Goal: Information Seeking & Learning: Compare options

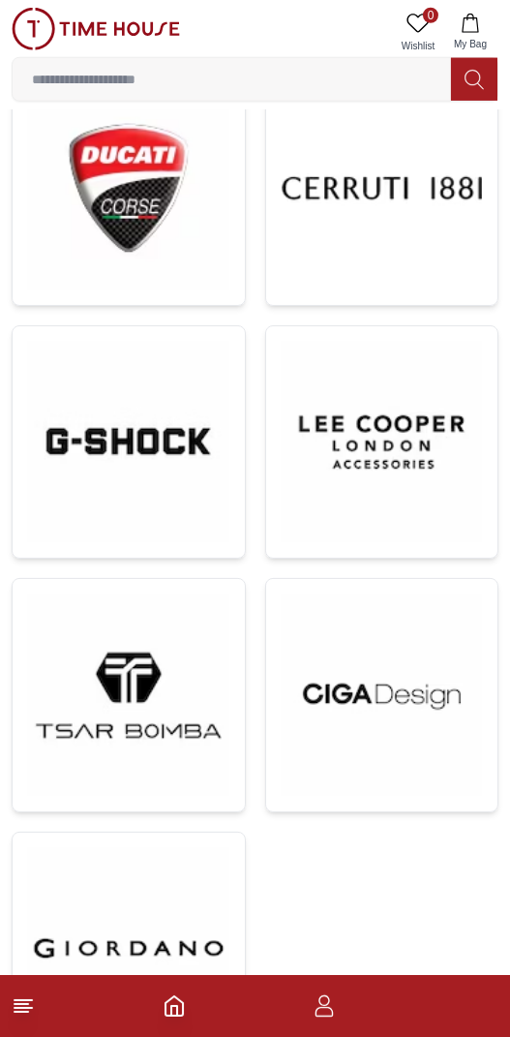
click at [82, 415] on img at bounding box center [128, 442] width 201 height 201
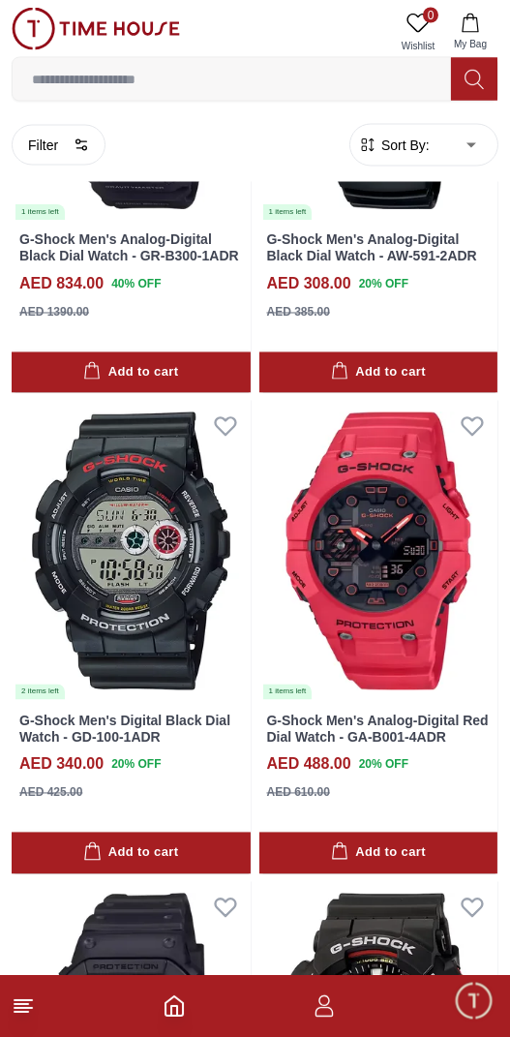
scroll to position [4356, 0]
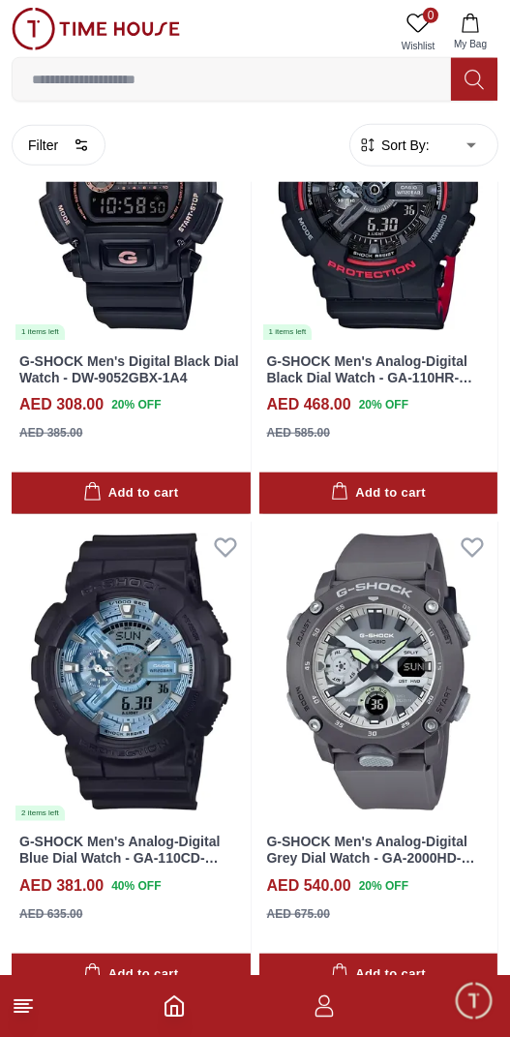
scroll to position [10790, 0]
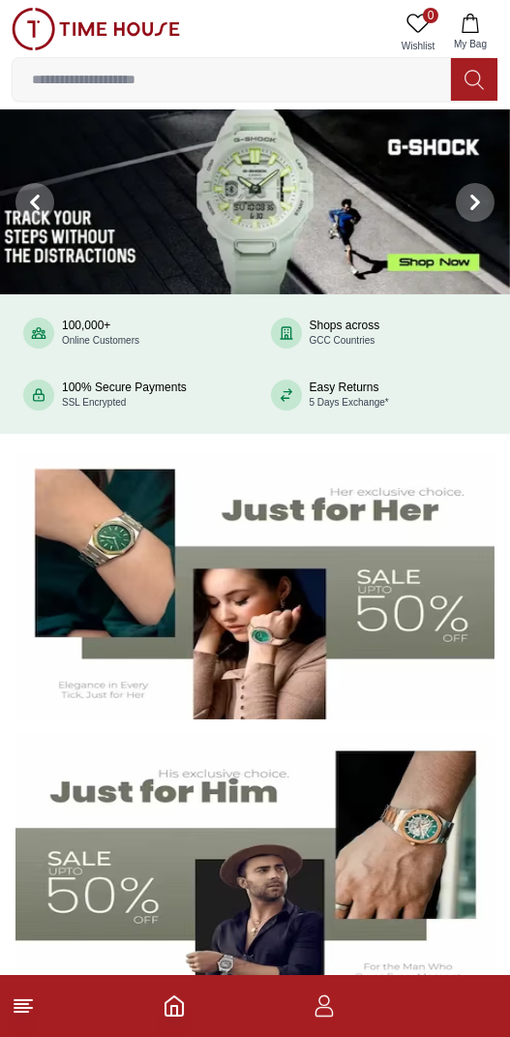
click at [23, 1000] on line at bounding box center [23, 1000] width 17 height 0
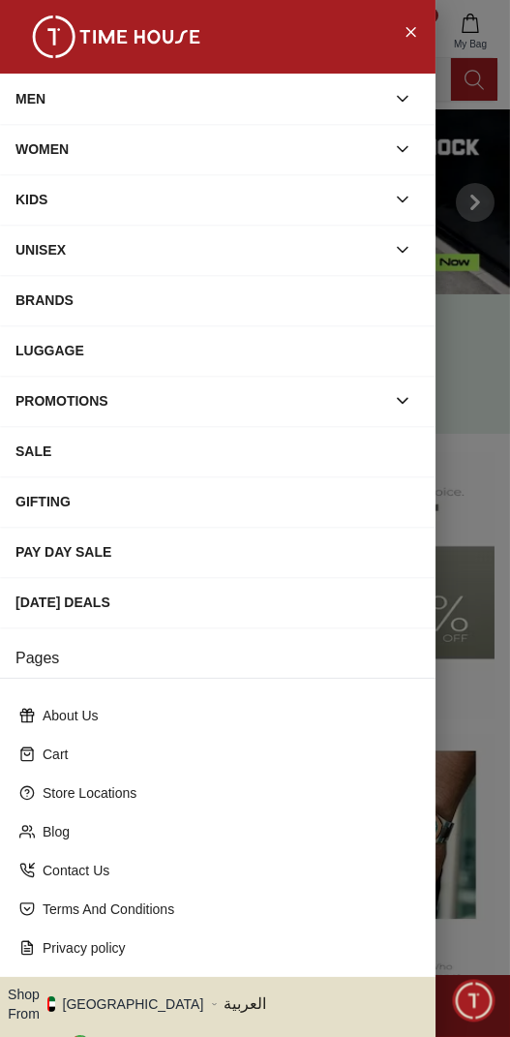
click at [28, 320] on div "BRANDS" at bounding box center [218, 300] width 436 height 50
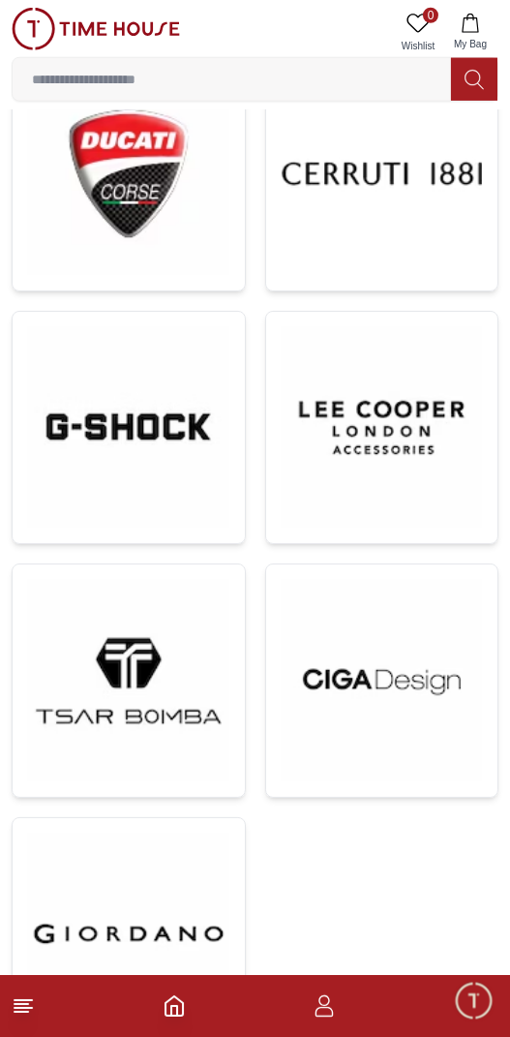
scroll to position [2207, 0]
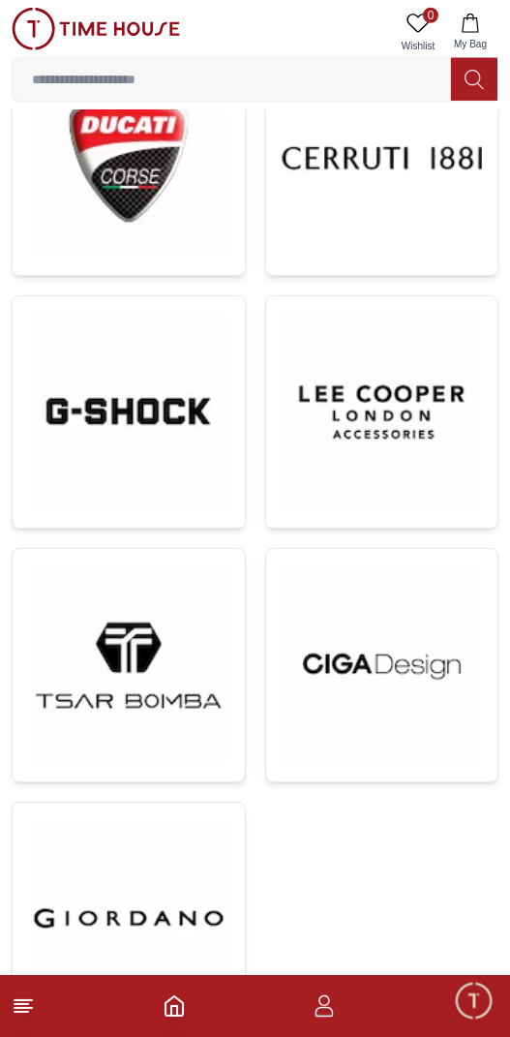
click at [130, 405] on img at bounding box center [128, 412] width 201 height 201
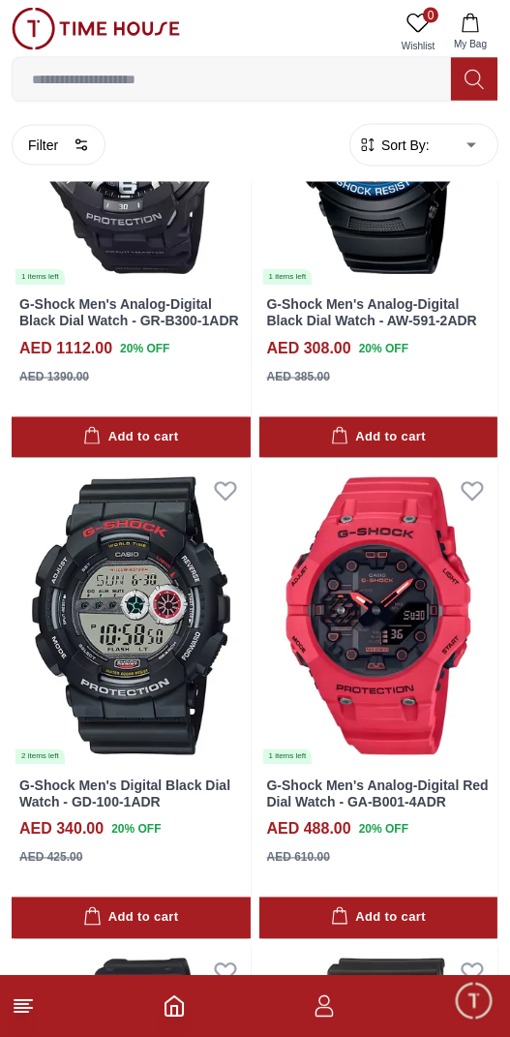
scroll to position [4123, 0]
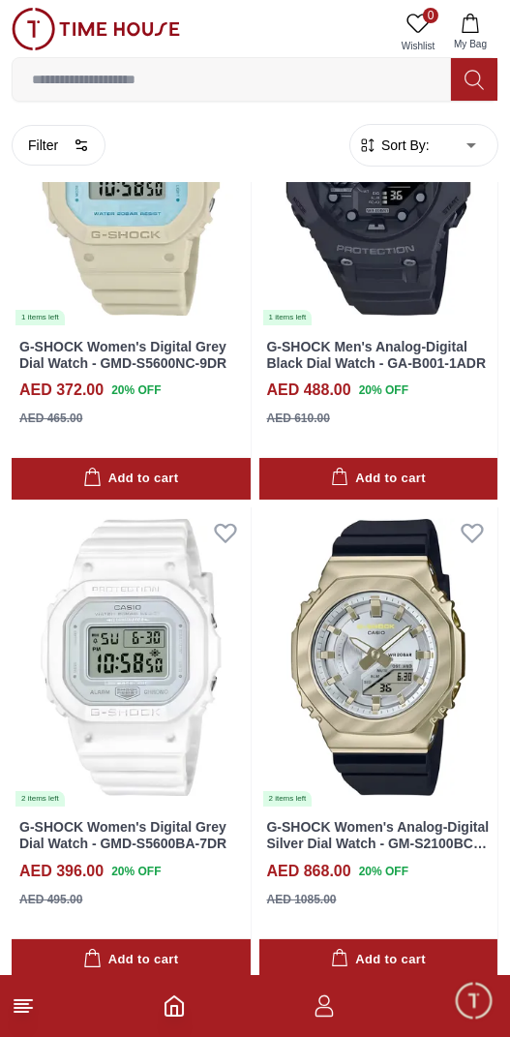
scroll to position [8407, 0]
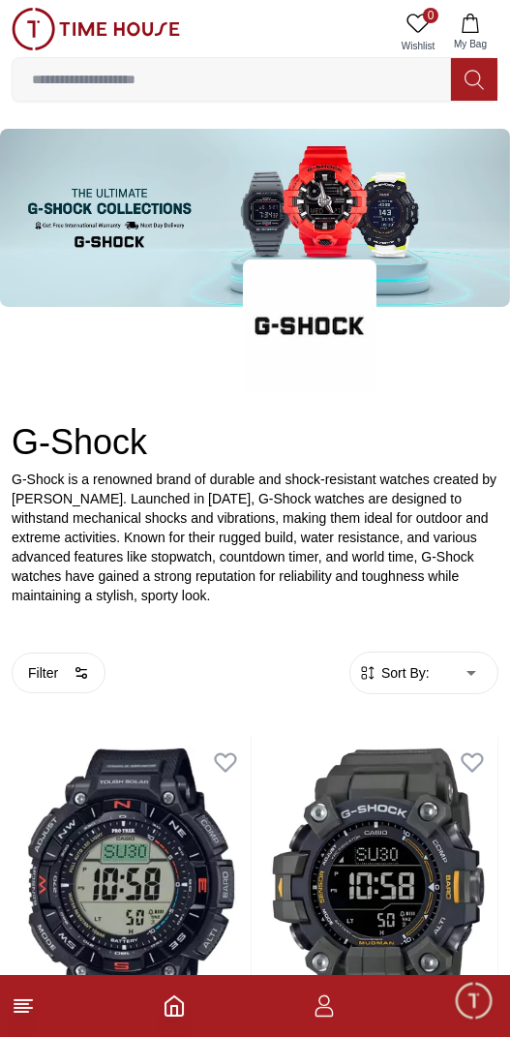
click at [27, 1008] on line at bounding box center [23, 1008] width 17 height 0
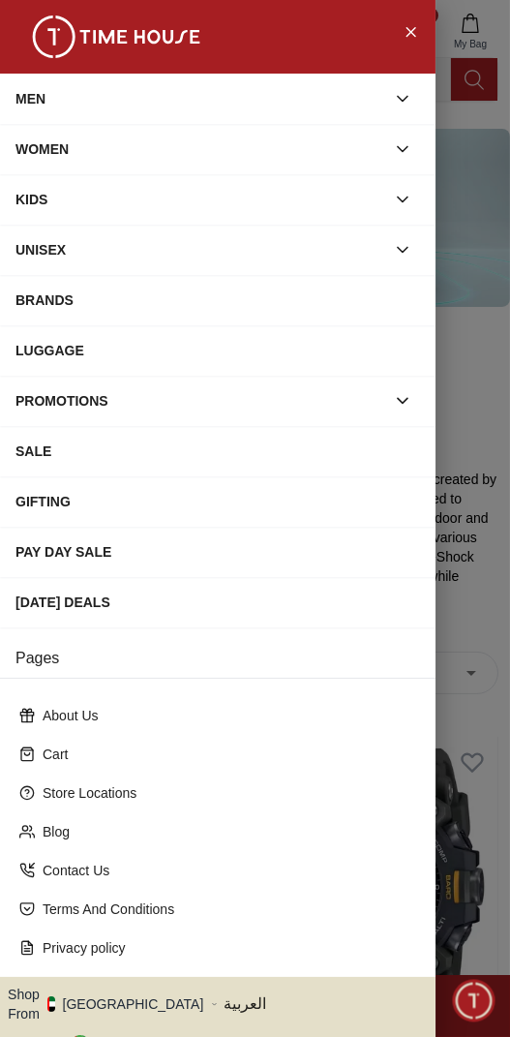
click at [39, 300] on div "BRANDS" at bounding box center [217, 300] width 405 height 35
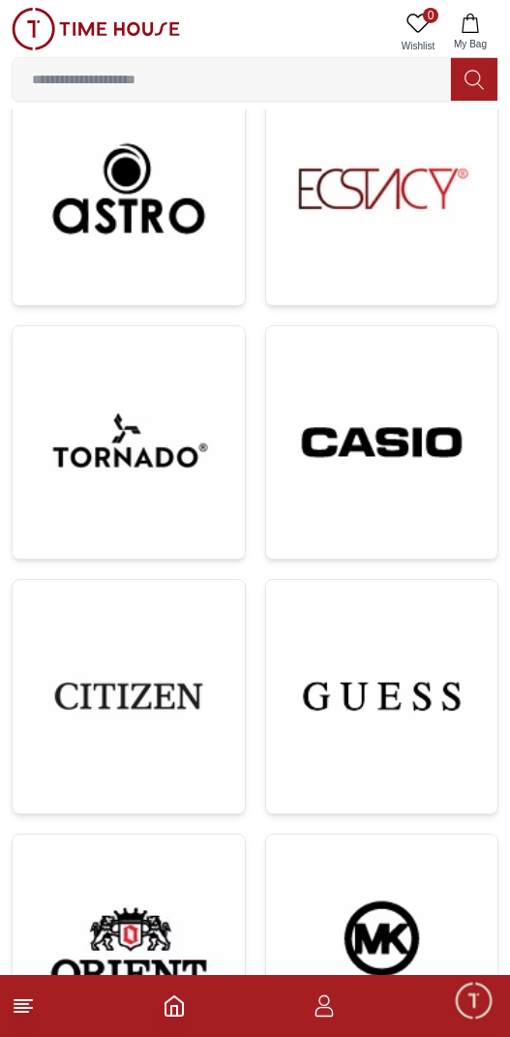
scroll to position [906, 0]
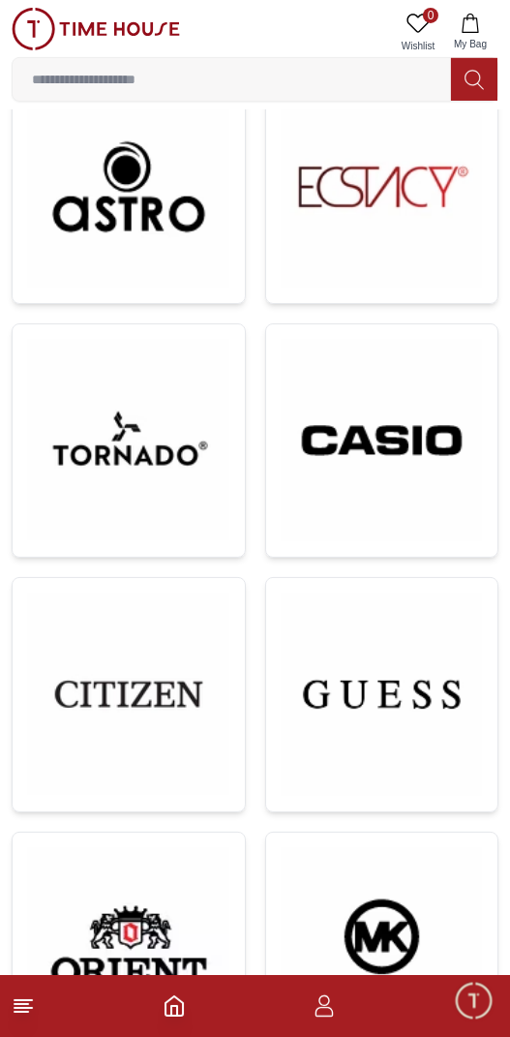
click at [369, 471] on img at bounding box center [382, 441] width 201 height 202
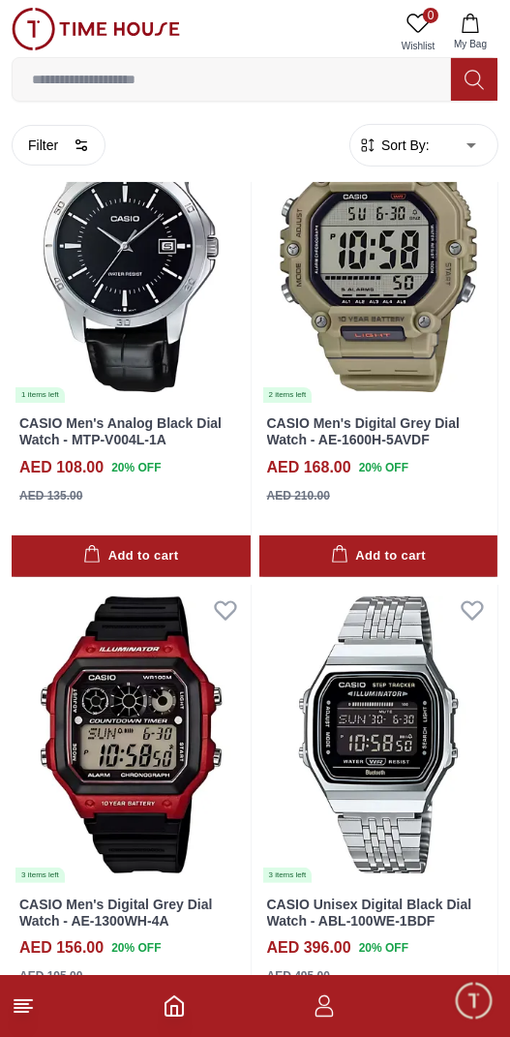
scroll to position [906, 0]
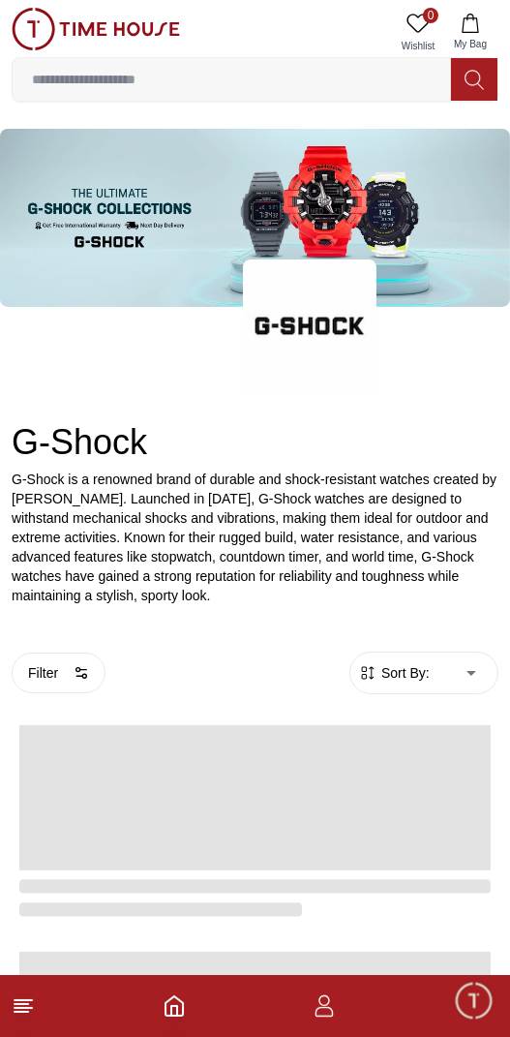
scroll to position [3149, 0]
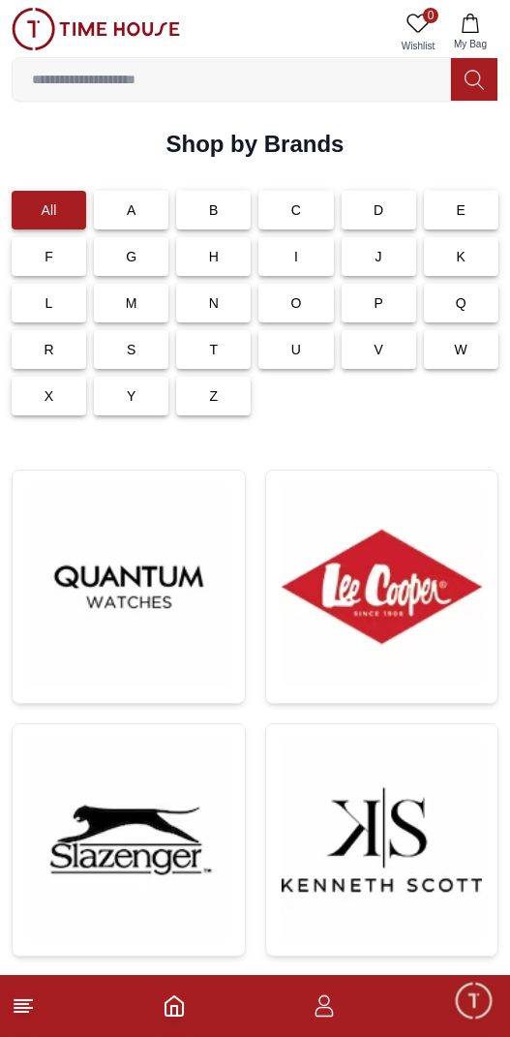
scroll to position [2207, 0]
